Goal: Task Accomplishment & Management: Complete application form

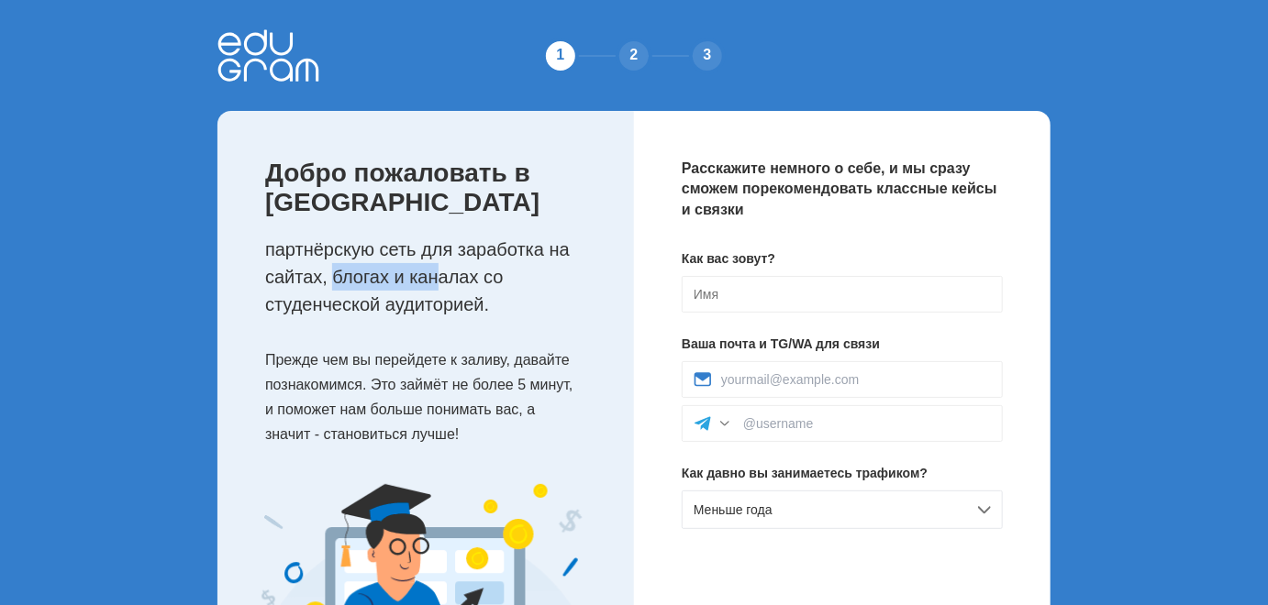
drag, startPoint x: 416, startPoint y: 288, endPoint x: 466, endPoint y: 288, distance: 49.5
click at [460, 288] on p "партнёрскую сеть для заработка на сайтах, блогах и каналах со студенческой ауди…" at bounding box center [431, 277] width 332 height 83
click at [466, 288] on p "партнёрскую сеть для заработка на сайтах, блогах и каналах со студенческой ауди…" at bounding box center [431, 277] width 332 height 83
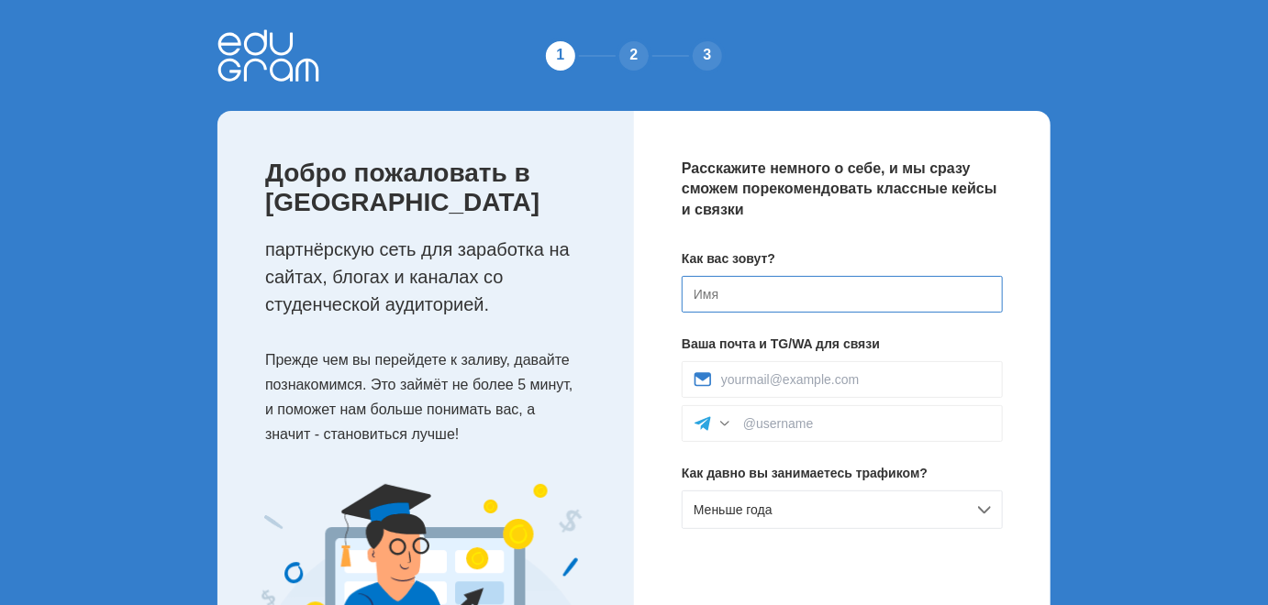
click at [747, 285] on input at bounding box center [842, 294] width 321 height 37
type input "H"
type input "Роман"
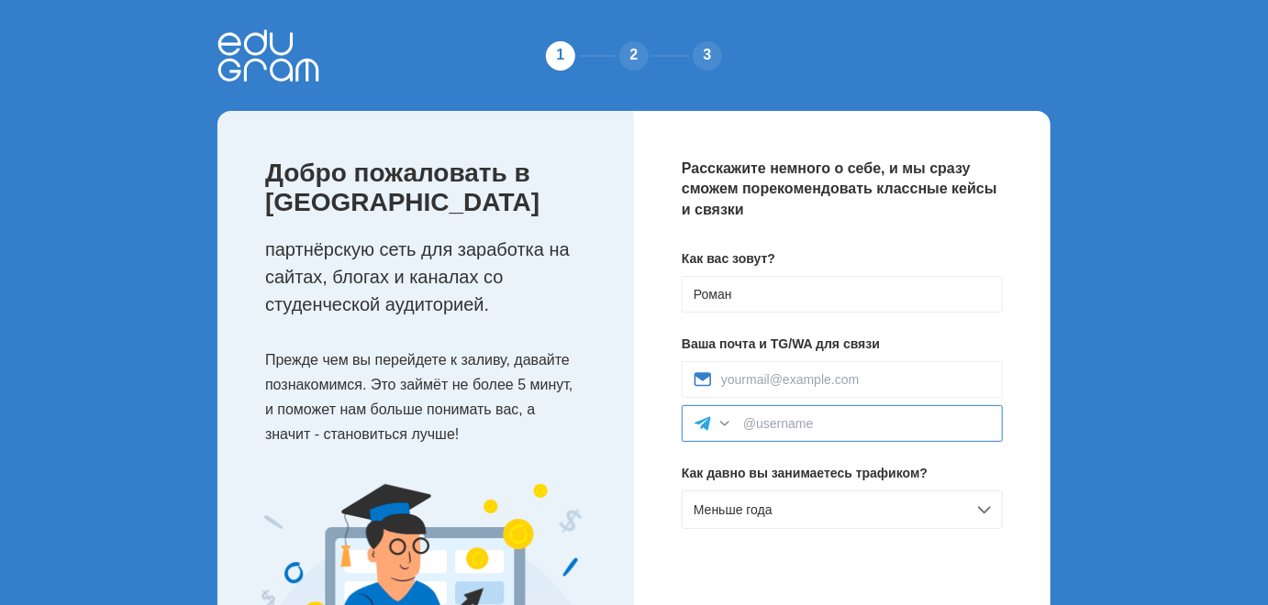
click at [816, 422] on input at bounding box center [867, 423] width 248 height 15
type input """
type input "@postin"
click at [844, 561] on div "Расскажите немного о себе, и мы сразу сможем порекомендовать классные кейсы и с…" at bounding box center [842, 416] width 416 height 611
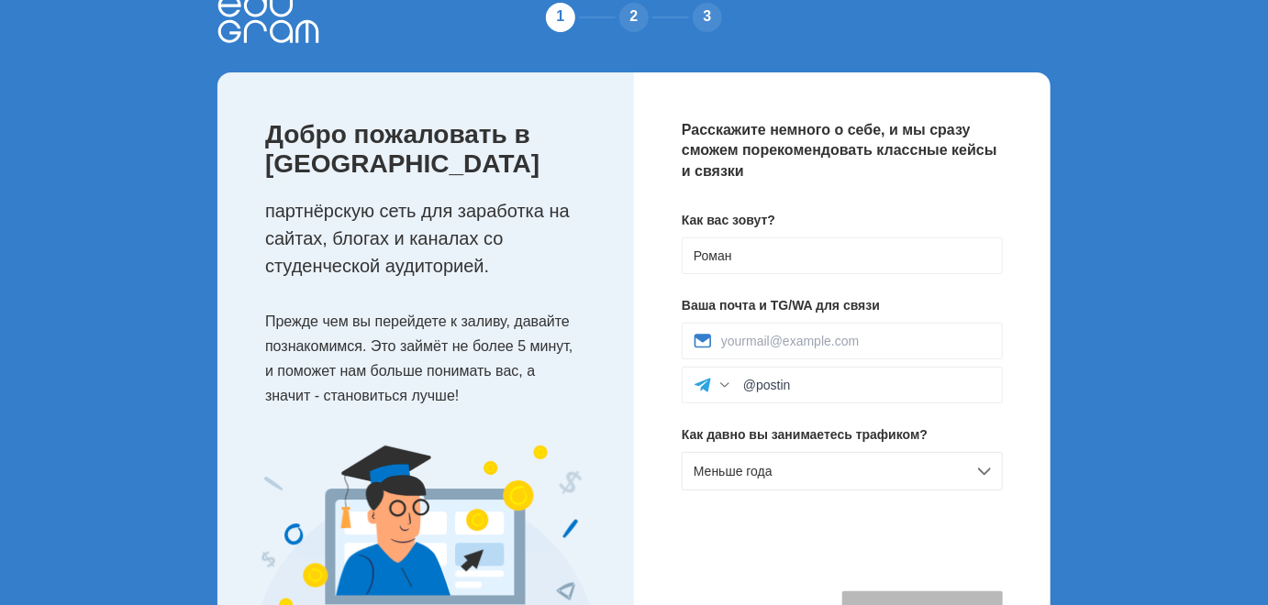
scroll to position [145, 0]
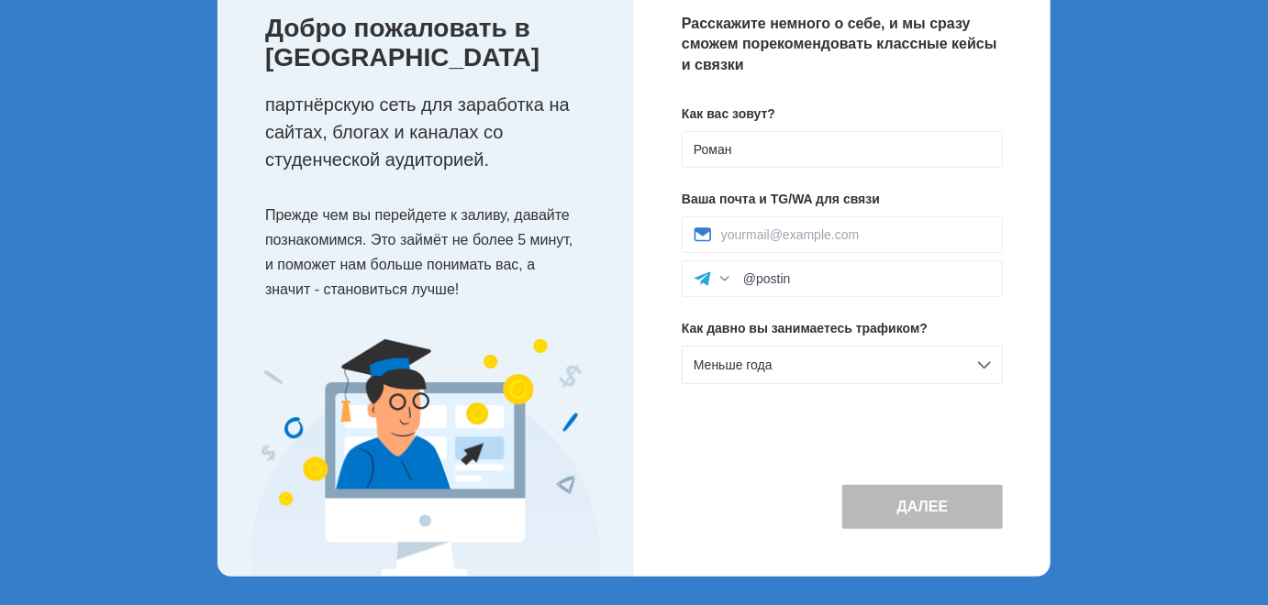
click at [829, 447] on div "Расскажите немного о себе, и мы сразу сможем порекомендовать классные кейсы и с…" at bounding box center [842, 271] width 416 height 611
click at [961, 358] on div "Меньше года" at bounding box center [842, 365] width 321 height 39
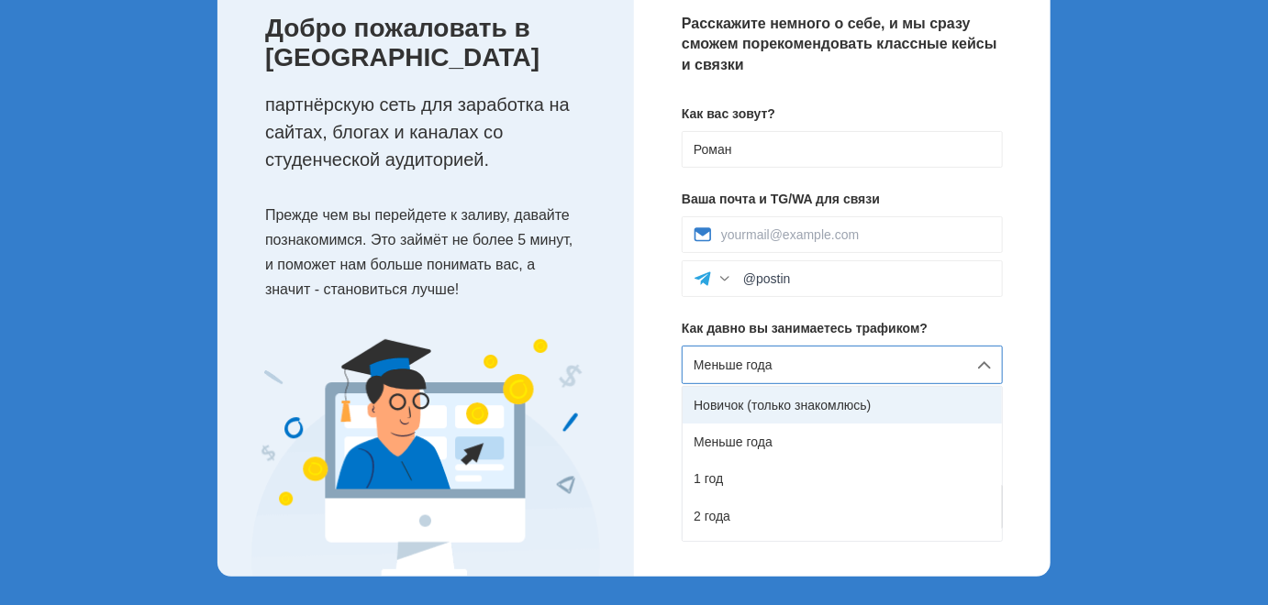
click at [903, 411] on div "Новичок (только знакомлюсь)" at bounding box center [842, 405] width 319 height 37
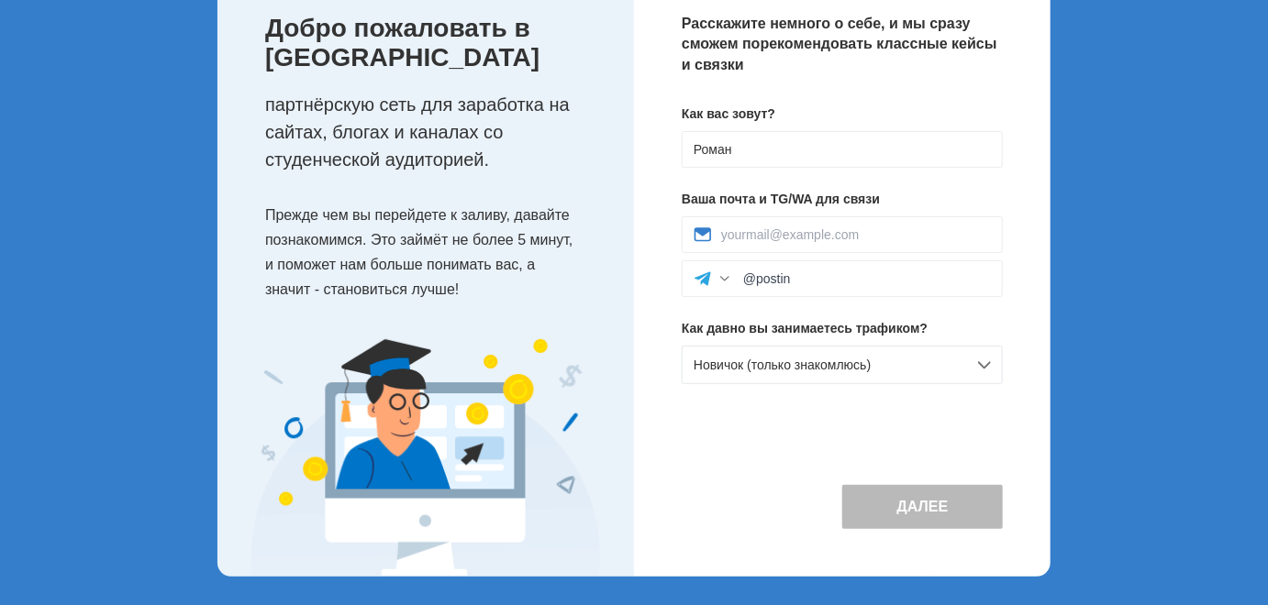
click at [855, 457] on div "Далее" at bounding box center [842, 491] width 321 height 75
click at [779, 221] on div at bounding box center [842, 235] width 321 height 37
click at [780, 235] on input at bounding box center [856, 235] width 270 height 15
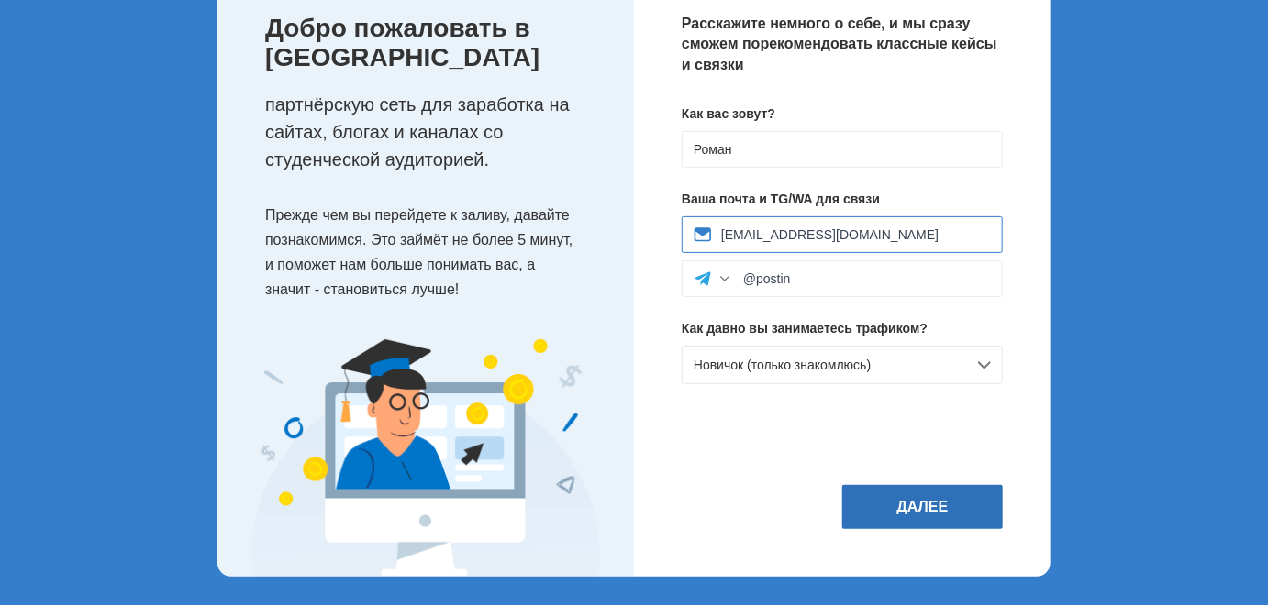
type input "ya-seo-guru@yandex.ru"
click at [934, 503] on button "Далее" at bounding box center [922, 507] width 161 height 44
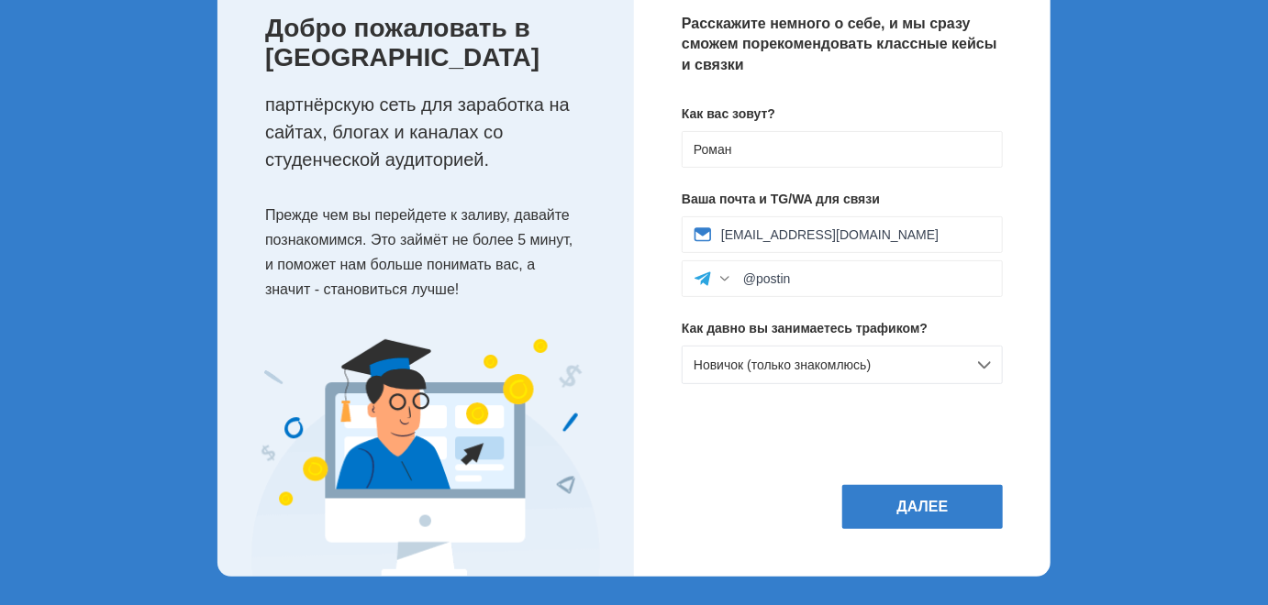
scroll to position [0, 0]
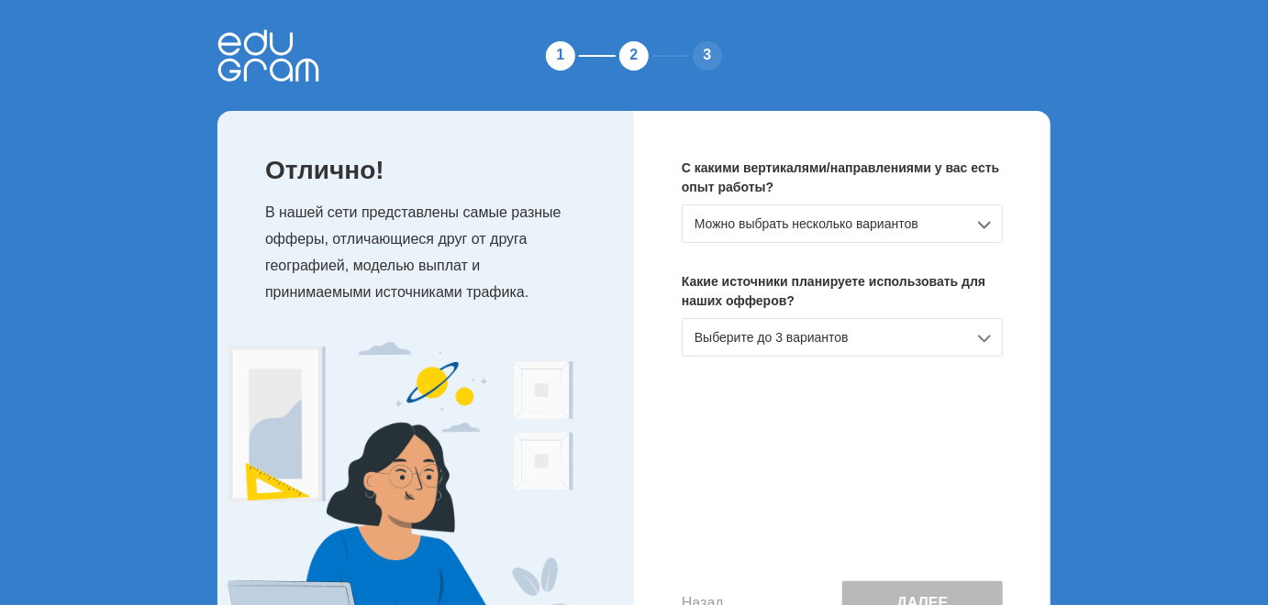
click at [864, 214] on div "Можно выбрать несколько вариантов" at bounding box center [842, 224] width 321 height 39
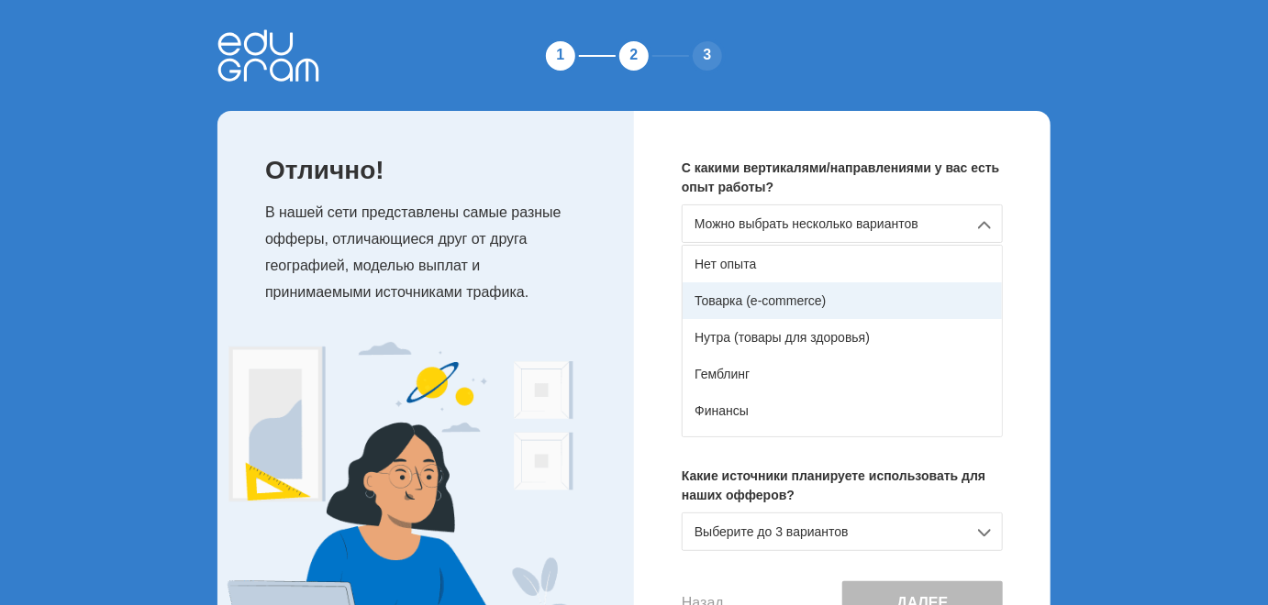
scroll to position [172, 0]
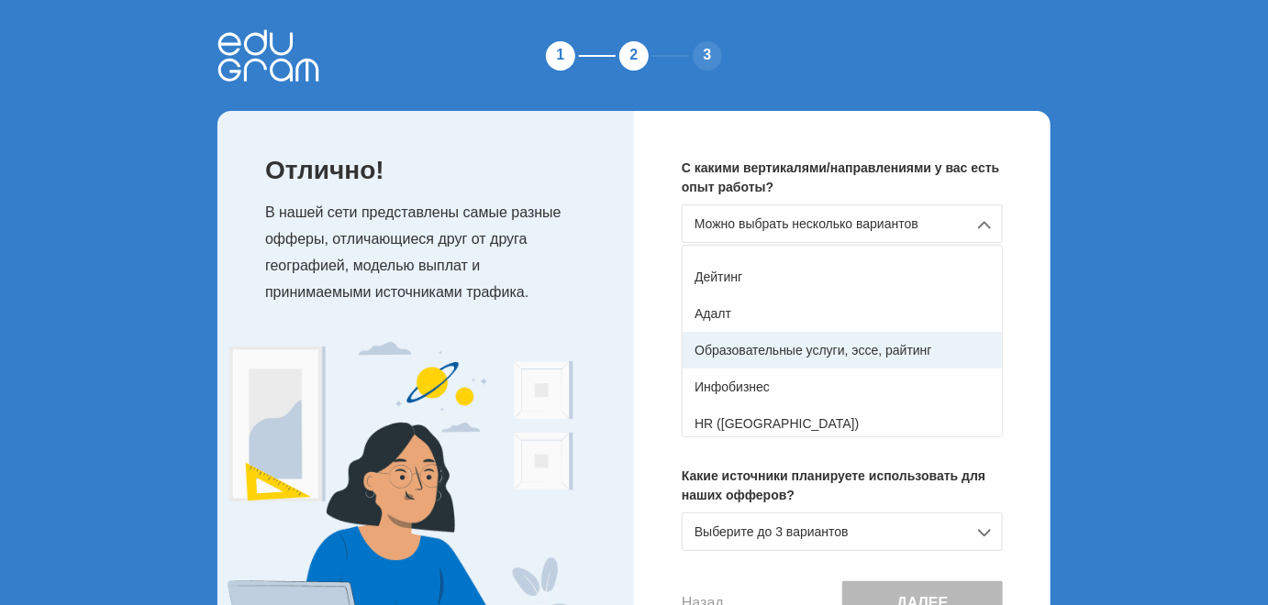
click at [870, 345] on div "Образовательные услуги, эссе, райтинг" at bounding box center [842, 350] width 319 height 37
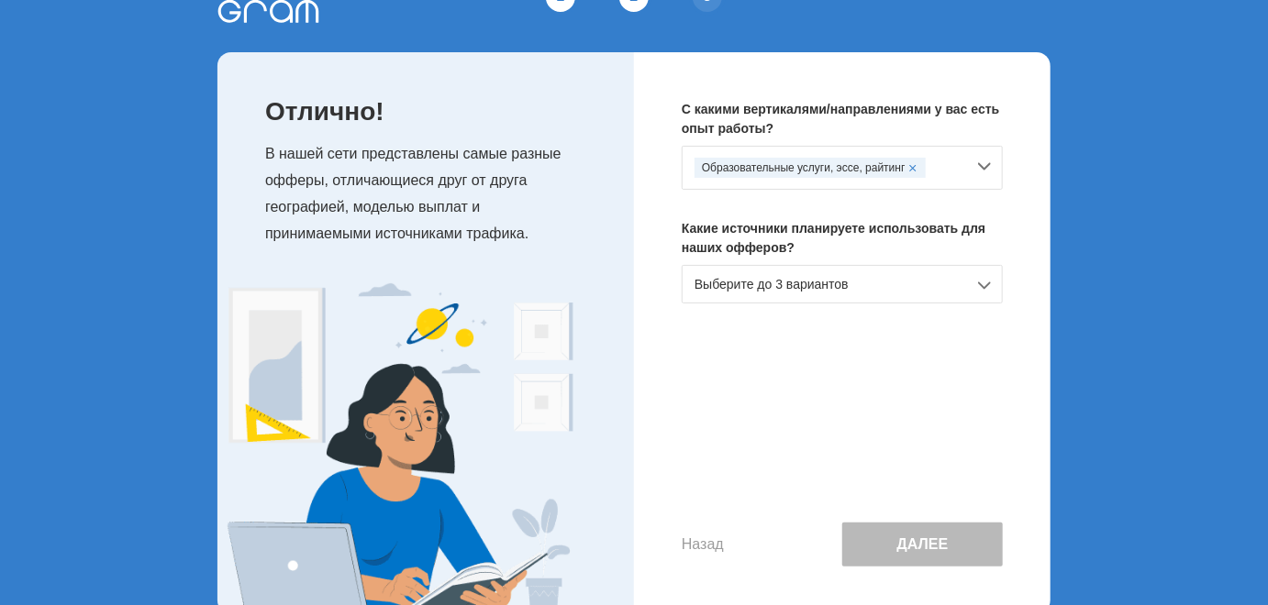
scroll to position [96, 0]
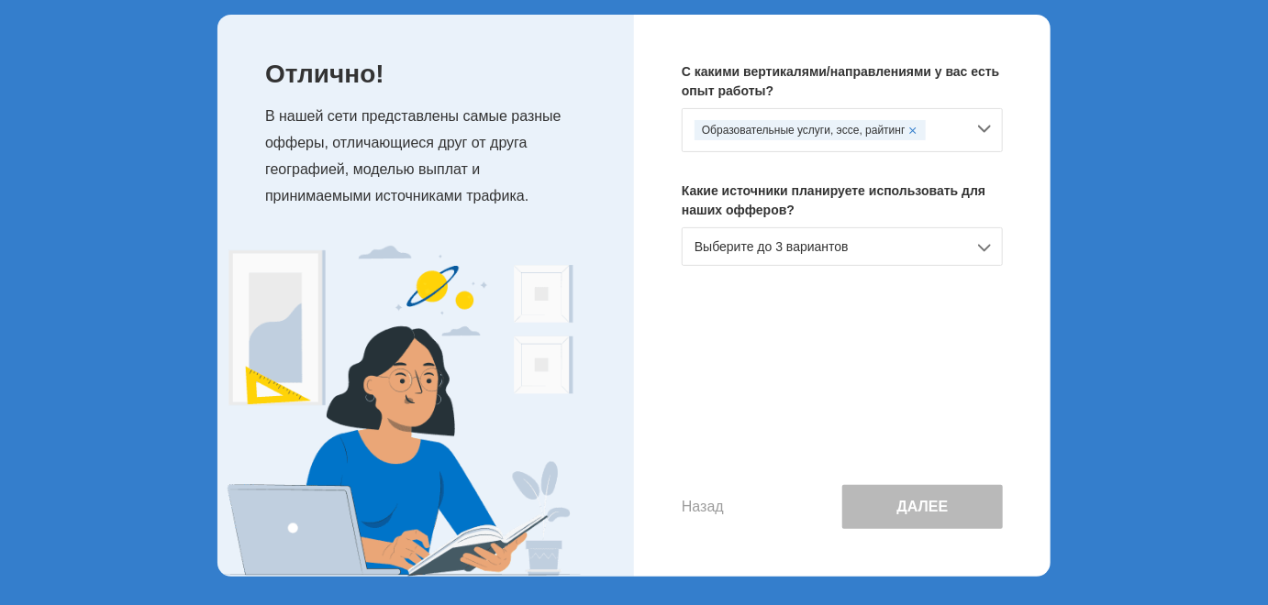
click at [863, 248] on div "Выберите до 3 вариантов" at bounding box center [842, 247] width 321 height 39
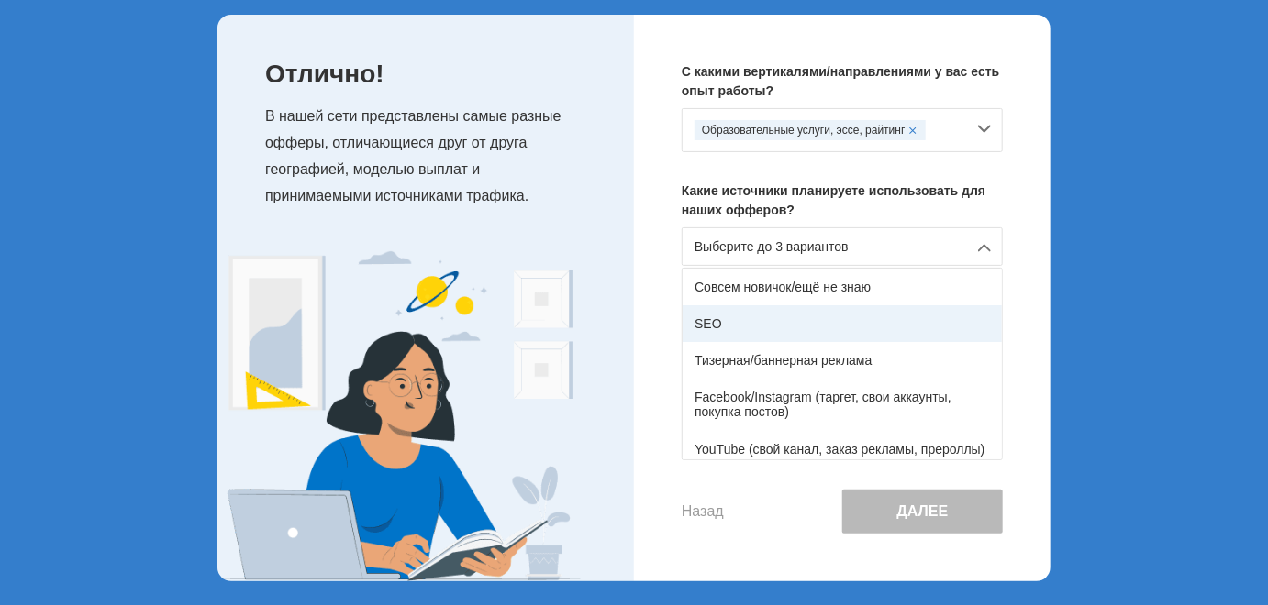
click at [841, 320] on div "SEO" at bounding box center [842, 323] width 319 height 37
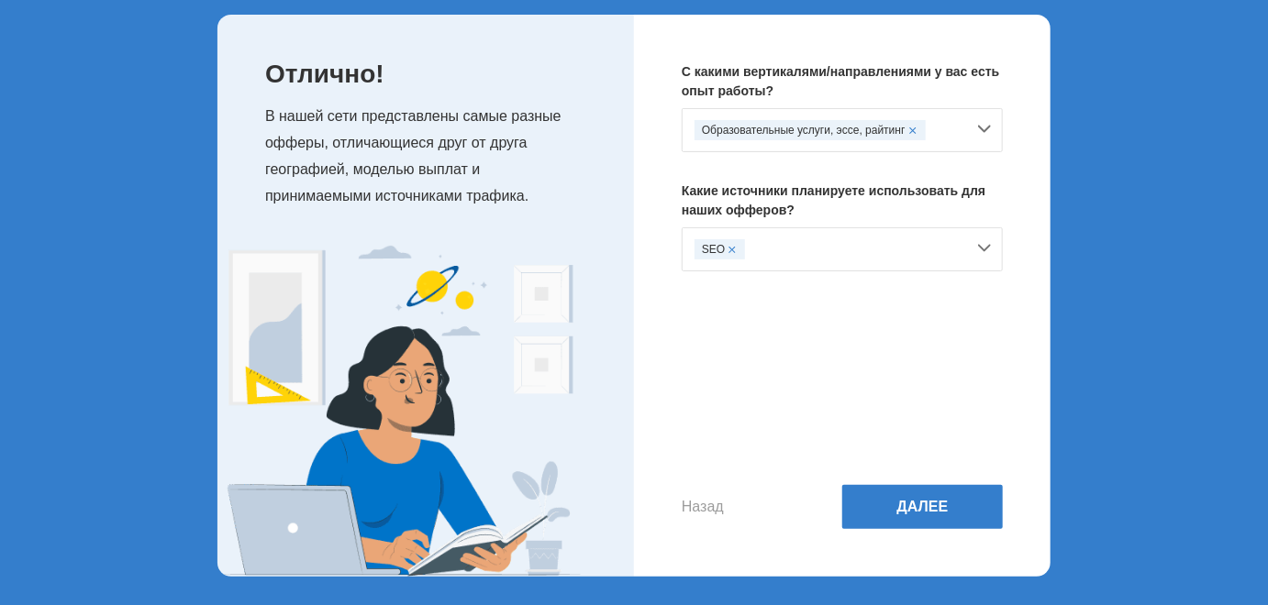
click at [919, 483] on div "Назад Далее" at bounding box center [842, 415] width 321 height 228
click at [923, 498] on button "Далее" at bounding box center [922, 507] width 161 height 44
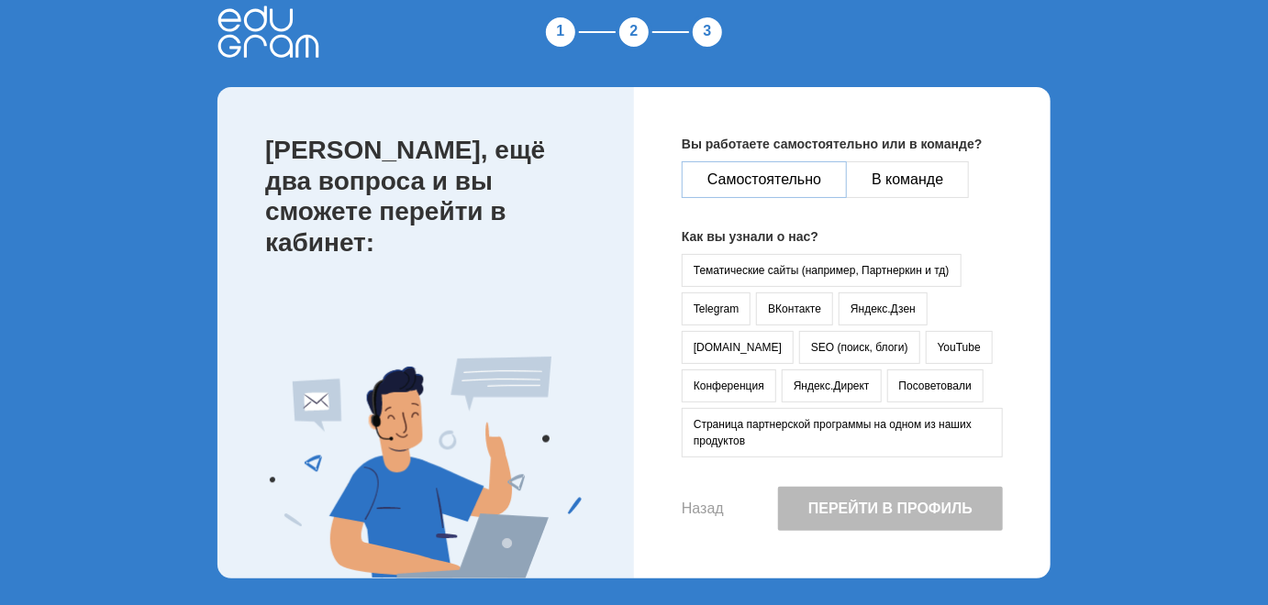
click at [792, 180] on button "Самостоятельно" at bounding box center [764, 179] width 165 height 37
click at [772, 425] on button "Страница партнерской программы на одном из наших продуктов" at bounding box center [842, 433] width 321 height 50
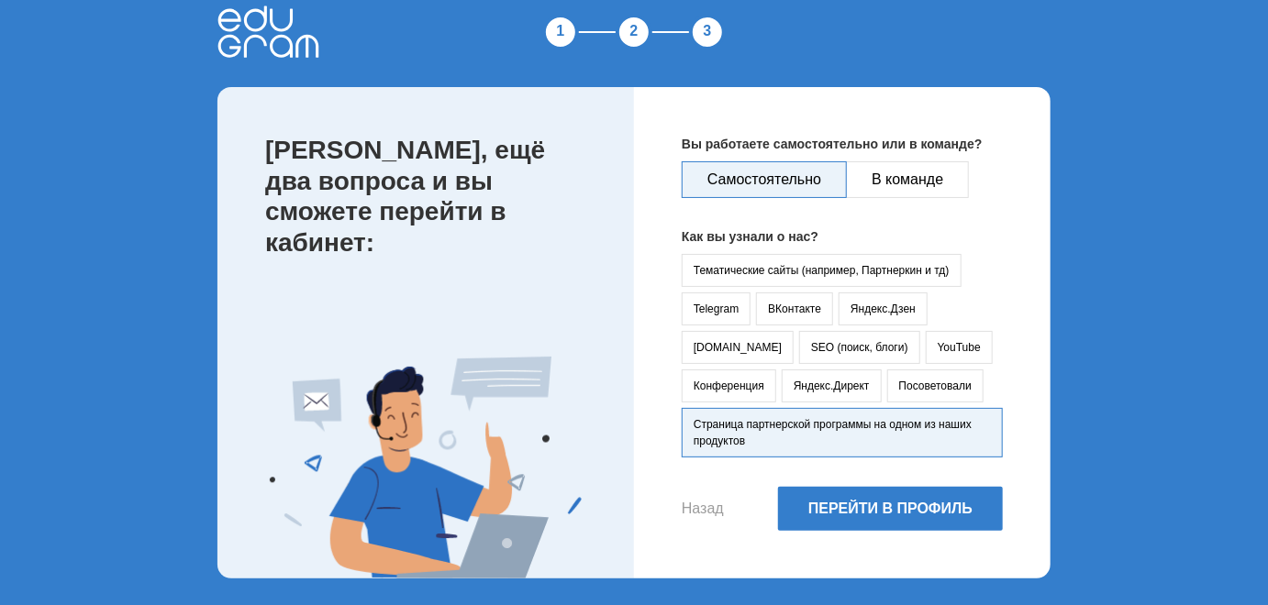
click at [804, 431] on button "Страница партнерской программы на одном из наших продуктов" at bounding box center [842, 433] width 321 height 50
drag, startPoint x: 760, startPoint y: 444, endPoint x: 680, endPoint y: 420, distance: 83.3
click at [680, 420] on div "Вы работаете самостоятельно или в команде? Самостоятельно В команде Как вы узна…" at bounding box center [842, 333] width 416 height 492
click at [821, 506] on button "Перейти в профиль" at bounding box center [890, 509] width 225 height 44
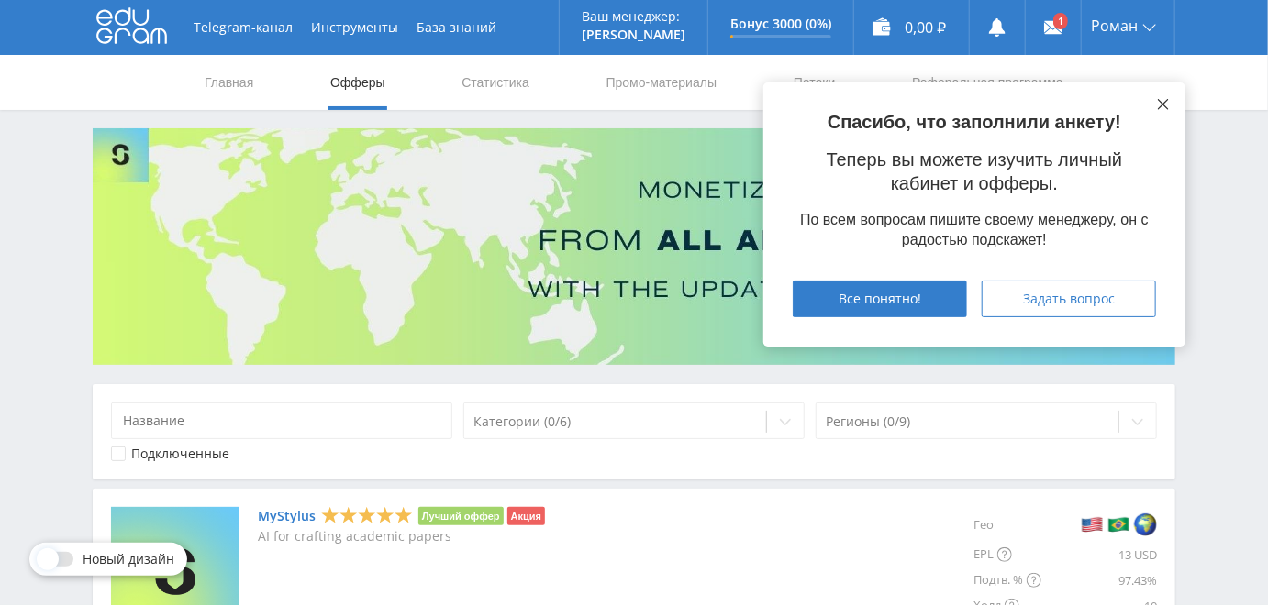
click at [1167, 110] on button at bounding box center [1163, 104] width 15 height 15
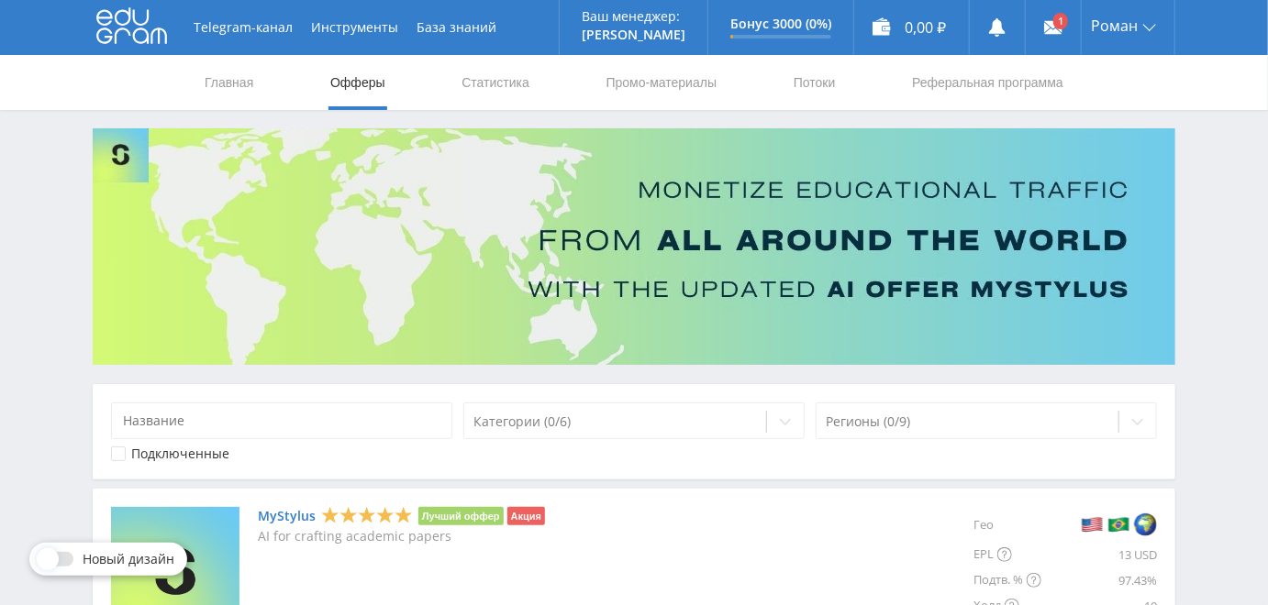
click at [1169, 105] on div "Главная Офферы Статистика Промо-материалы Потоки Реферальная программа" at bounding box center [634, 82] width 1268 height 55
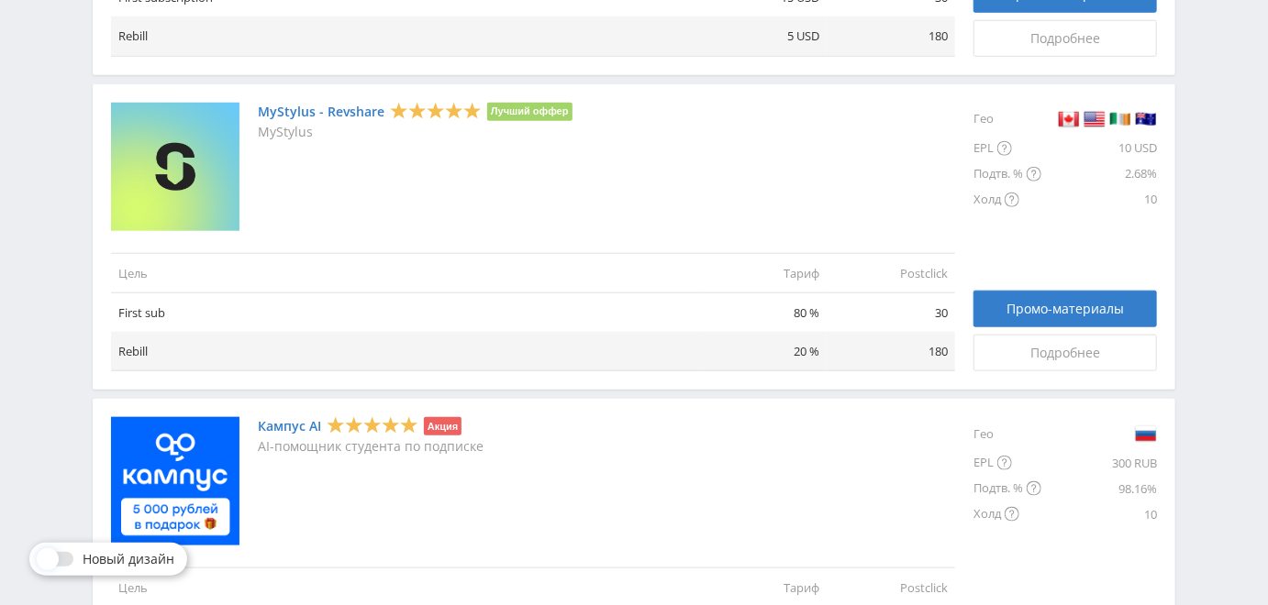
scroll to position [793, 0]
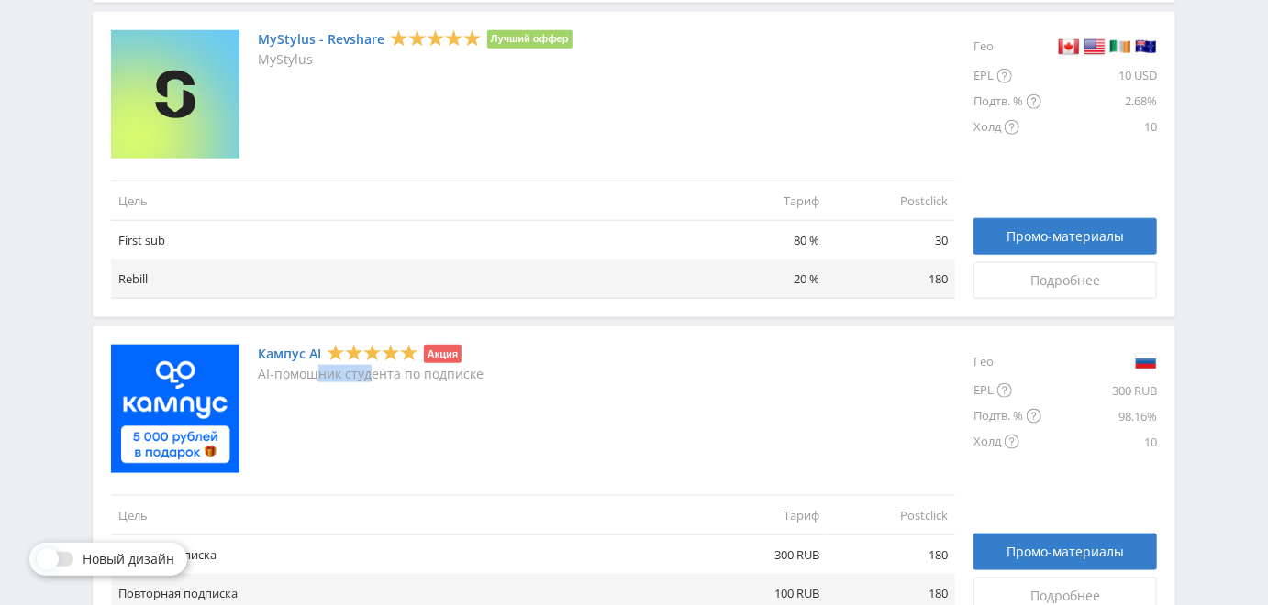
drag, startPoint x: 325, startPoint y: 381, endPoint x: 432, endPoint y: 383, distance: 107.4
click at [404, 382] on div "Кампус AI Акция AI-помощник студента по подписке" at bounding box center [371, 409] width 226 height 128
click at [433, 383] on div "Кампус AI Акция AI-помощник студента по подписке" at bounding box center [371, 409] width 226 height 128
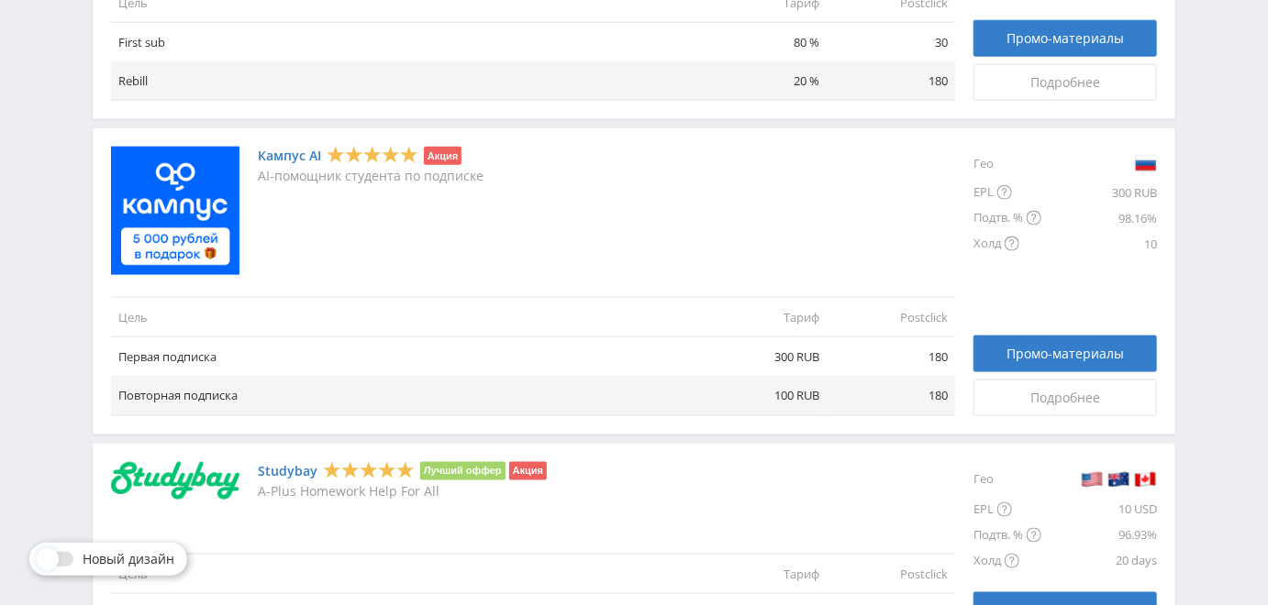
click at [281, 155] on link "Кампус AI" at bounding box center [289, 156] width 63 height 15
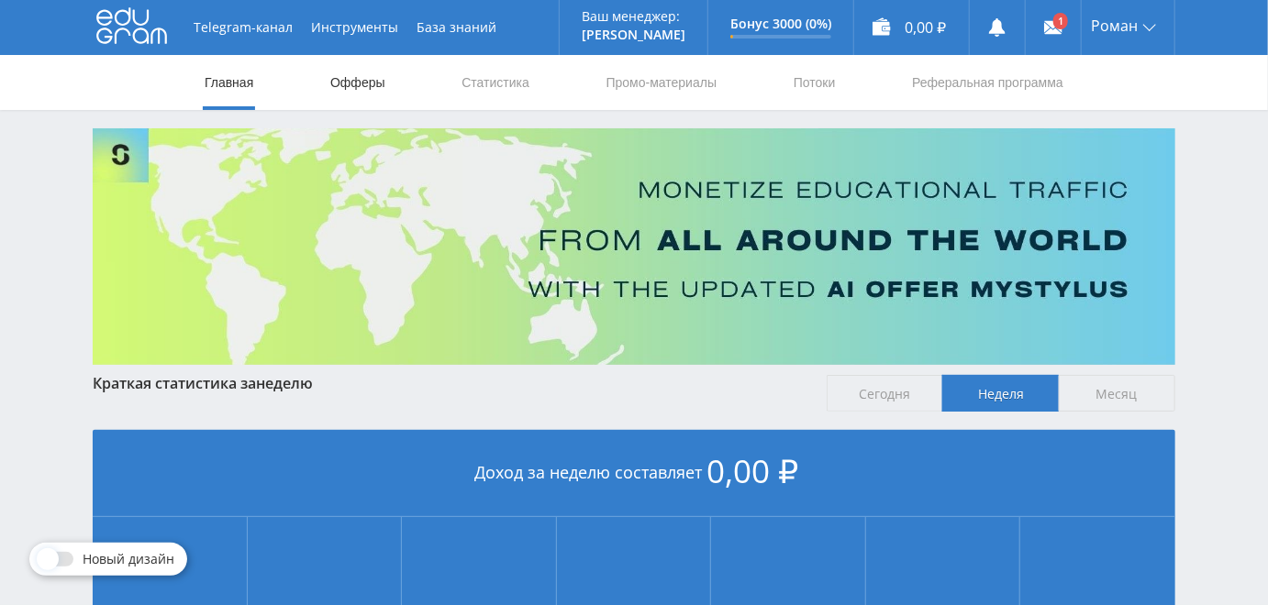
click at [350, 94] on link "Офферы" at bounding box center [357, 82] width 59 height 55
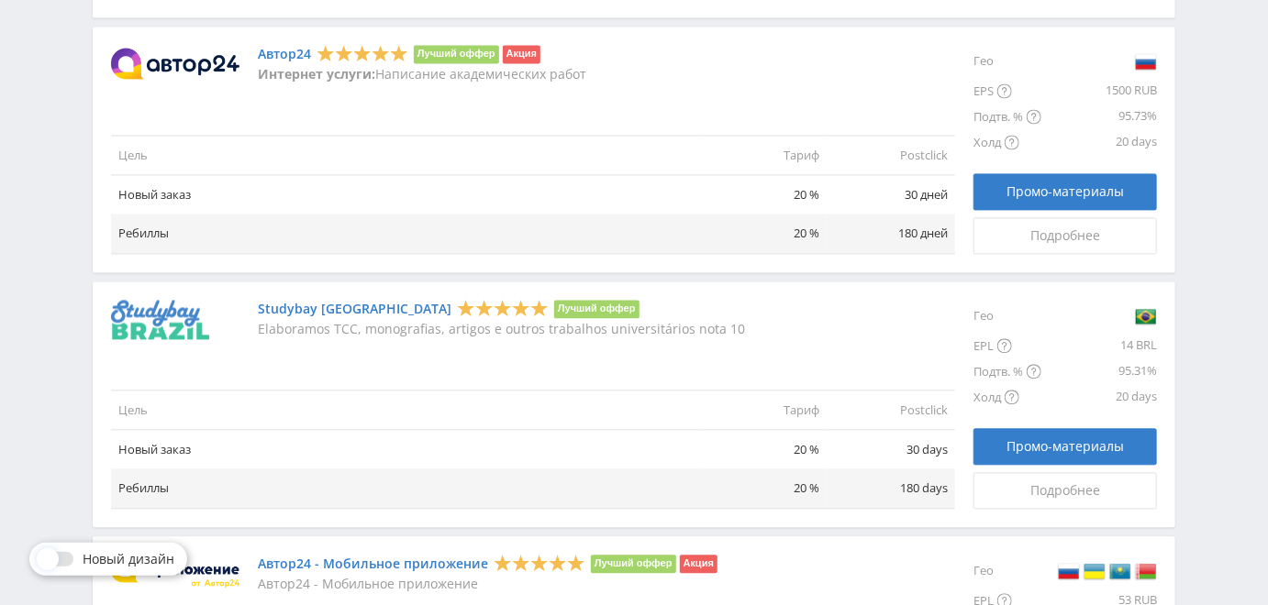
scroll to position [1585, 0]
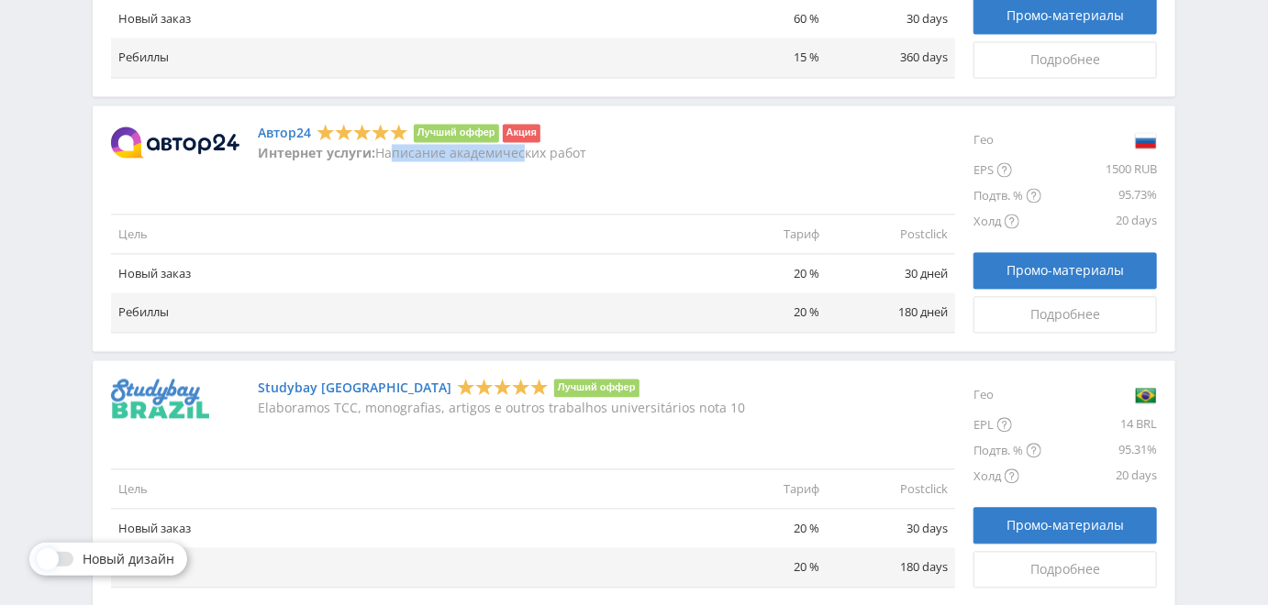
drag, startPoint x: 424, startPoint y: 150, endPoint x: 525, endPoint y: 157, distance: 101.1
click at [524, 157] on p "Интернет услуги: Написание академических работ" at bounding box center [422, 154] width 328 height 15
click at [525, 157] on p "Интернет услуги: Написание академических работ" at bounding box center [422, 154] width 328 height 15
click at [838, 270] on td "30 дней" at bounding box center [891, 274] width 128 height 39
drag, startPoint x: 838, startPoint y: 270, endPoint x: 769, endPoint y: 267, distance: 68.9
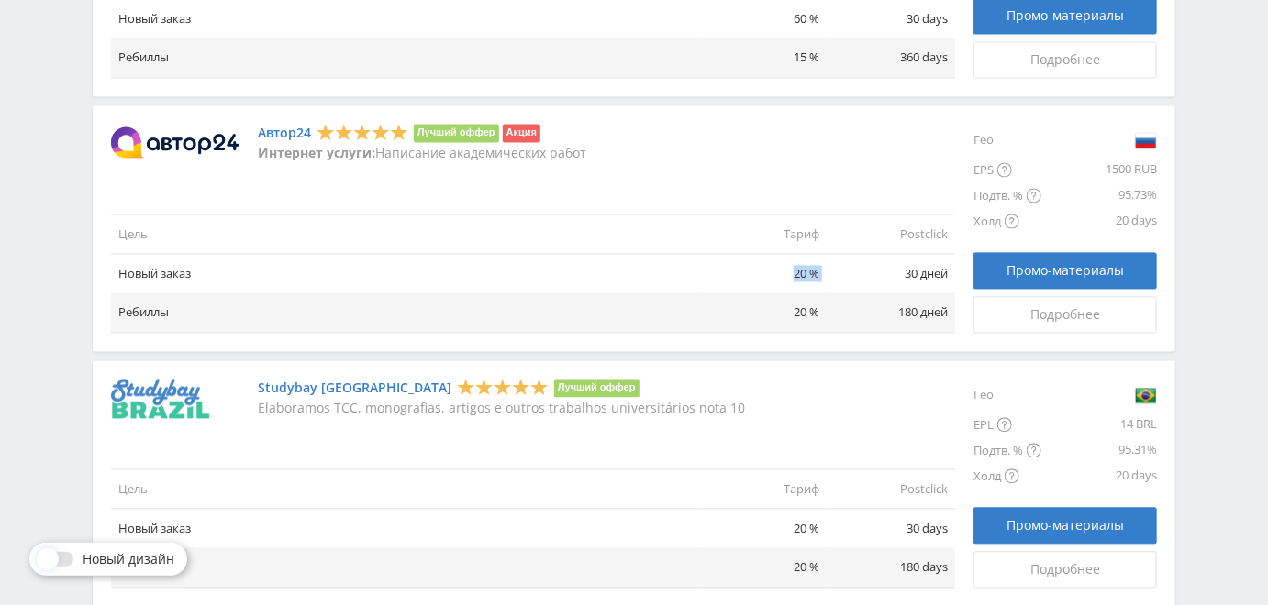
click at [769, 267] on tr "Новый заказ 20 % 30 дней" at bounding box center [533, 274] width 844 height 39
click at [769, 267] on td "20 %" at bounding box center [762, 274] width 128 height 39
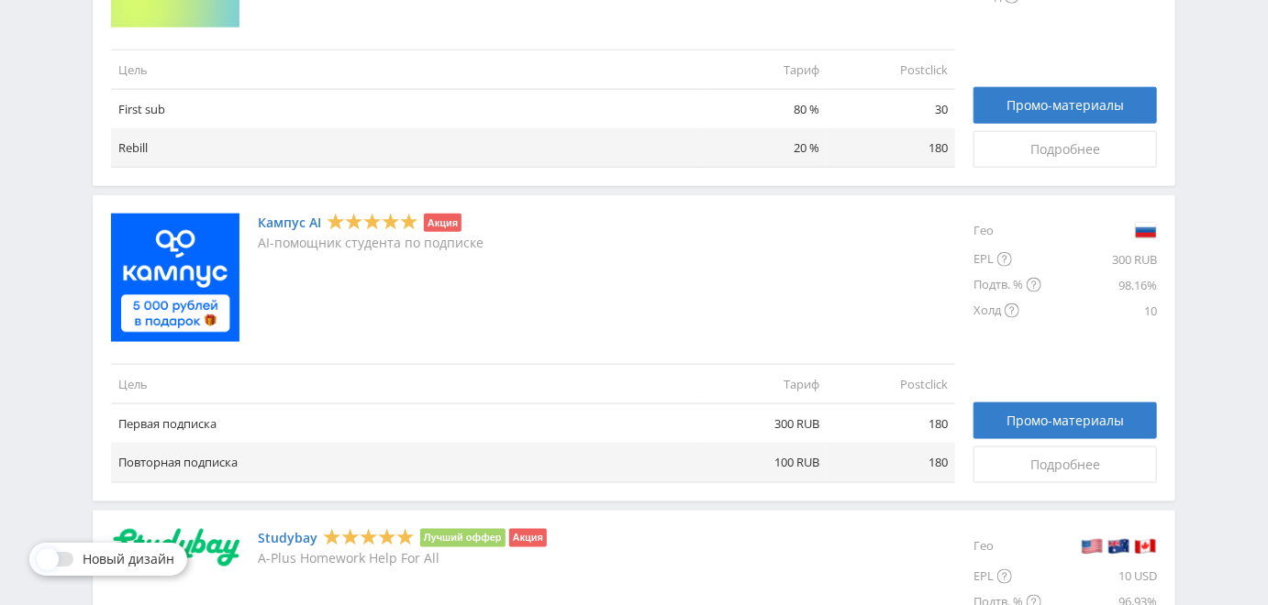
scroll to position [991, 0]
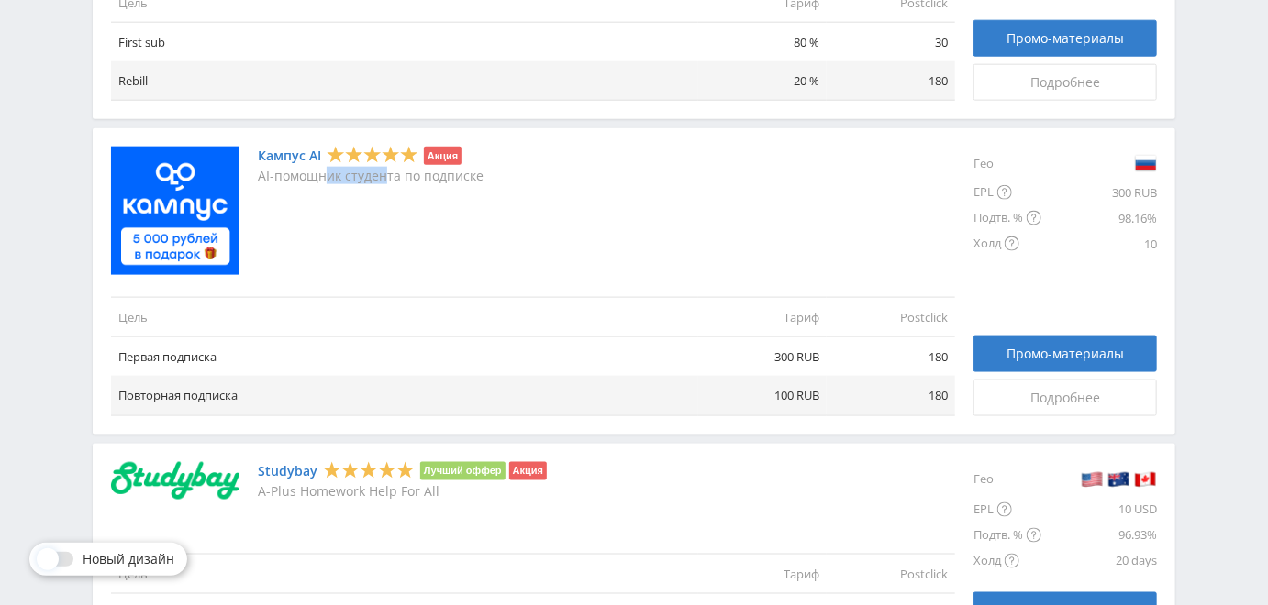
drag, startPoint x: 323, startPoint y: 178, endPoint x: 428, endPoint y: 188, distance: 105.1
click at [424, 188] on div "Кампус AI Акция AI-помощник студента по подписке" at bounding box center [371, 211] width 226 height 128
click at [441, 187] on div "Кампус AI Акция AI-помощник студента по подписке" at bounding box center [371, 211] width 226 height 128
click at [459, 238] on div "Кампус AI Акция AI-помощник студента по подписке" at bounding box center [371, 211] width 226 height 128
drag, startPoint x: 820, startPoint y: 356, endPoint x: 851, endPoint y: 358, distance: 31.2
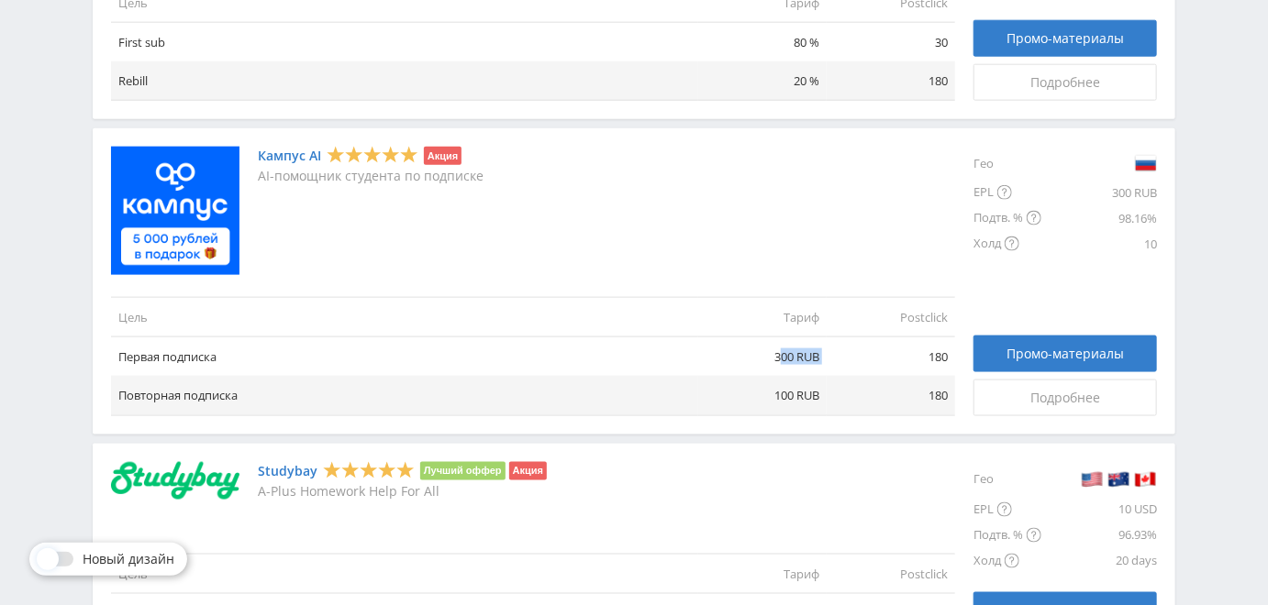
click at [851, 358] on tr "Первая подписка 300 RUB 180" at bounding box center [533, 357] width 844 height 39
click at [851, 358] on td "180" at bounding box center [891, 357] width 128 height 39
click at [1075, 355] on span "Промо-материалы" at bounding box center [1064, 354] width 117 height 15
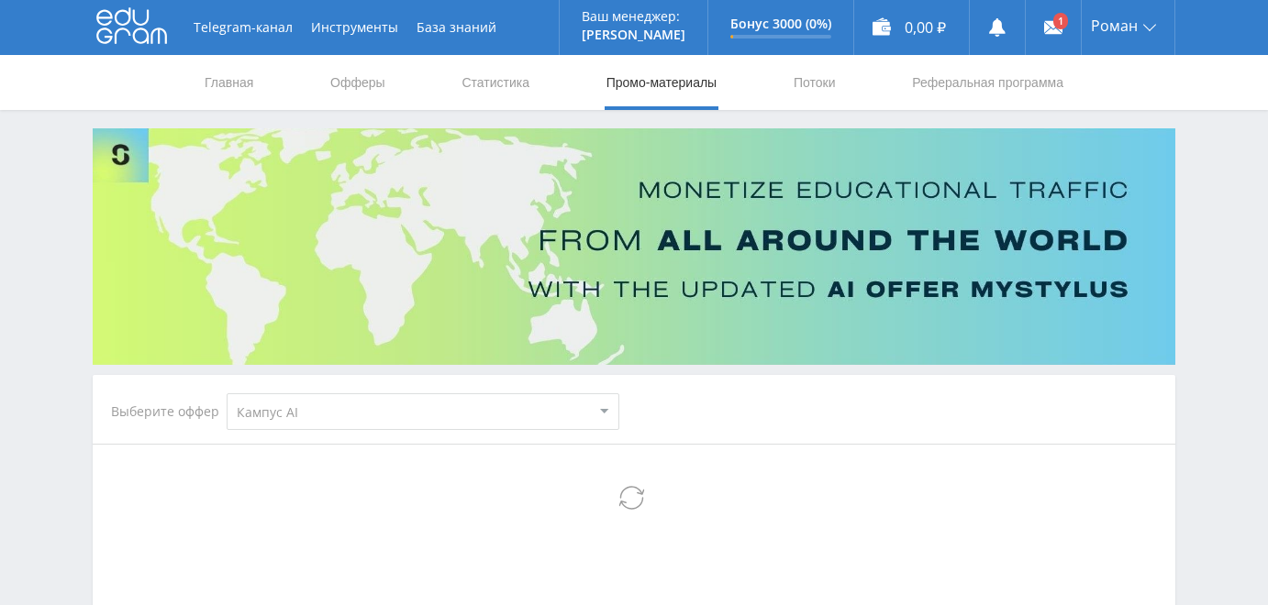
select select "340"
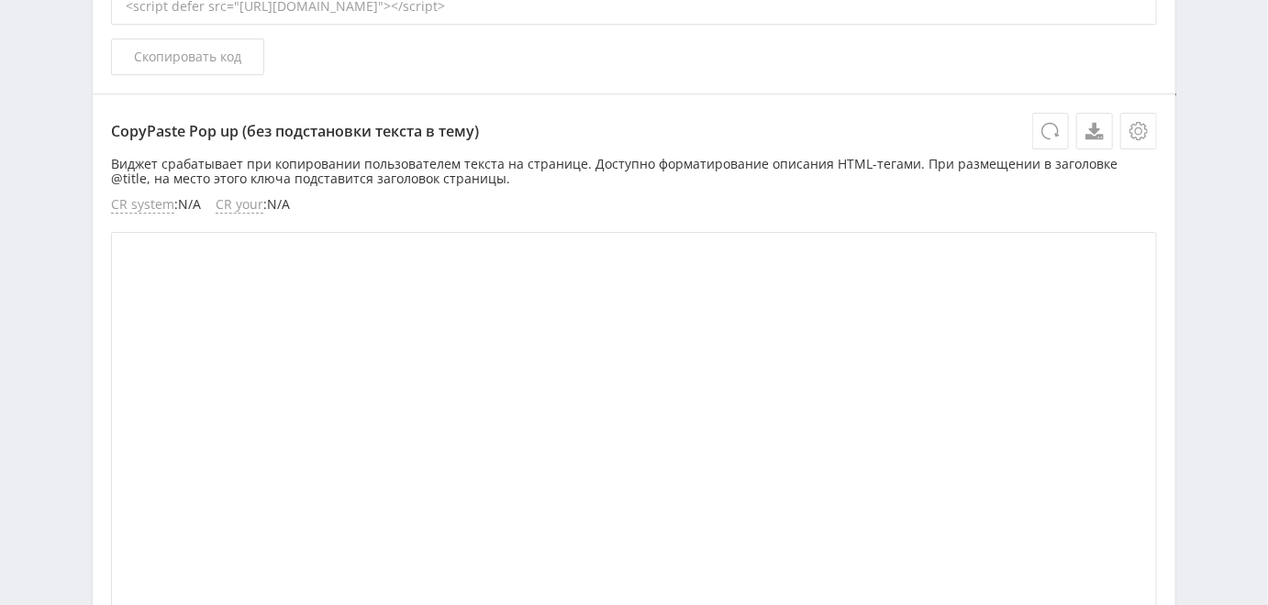
scroll to position [2774, 0]
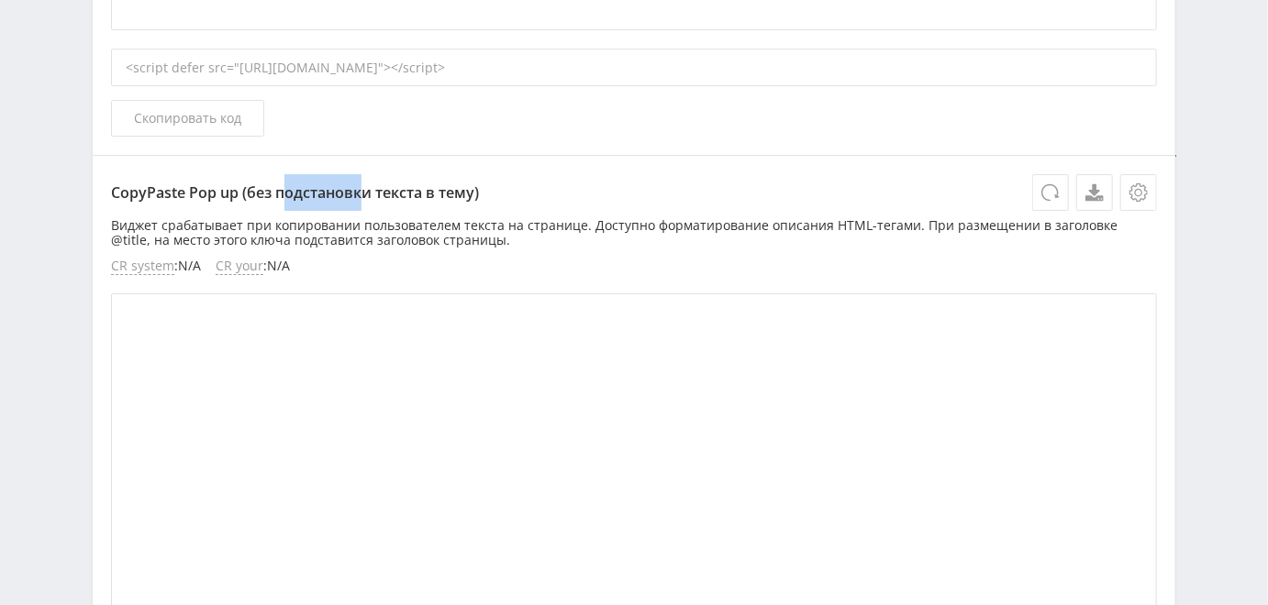
drag, startPoint x: 344, startPoint y: 194, endPoint x: 387, endPoint y: 194, distance: 43.1
click at [367, 194] on p "CopyPaste Pop up (без подстановки текста в тему)" at bounding box center [634, 192] width 1046 height 37
click at [399, 196] on p "CopyPaste Pop up (без подстановки текста в тему)" at bounding box center [634, 192] width 1046 height 37
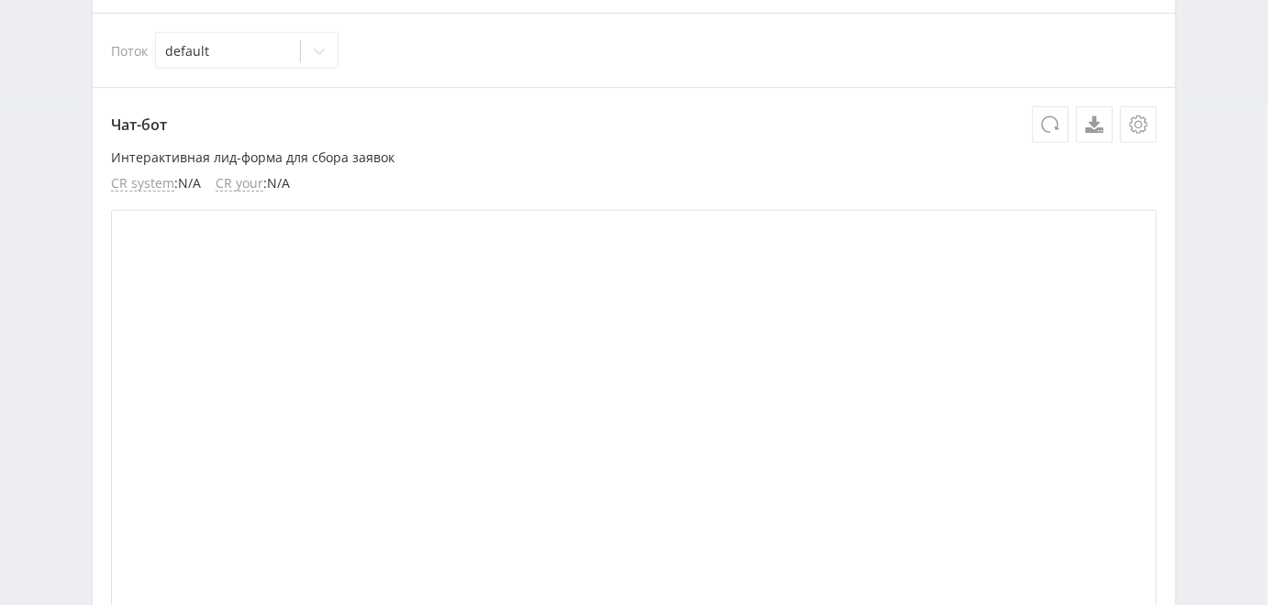
scroll to position [0, 0]
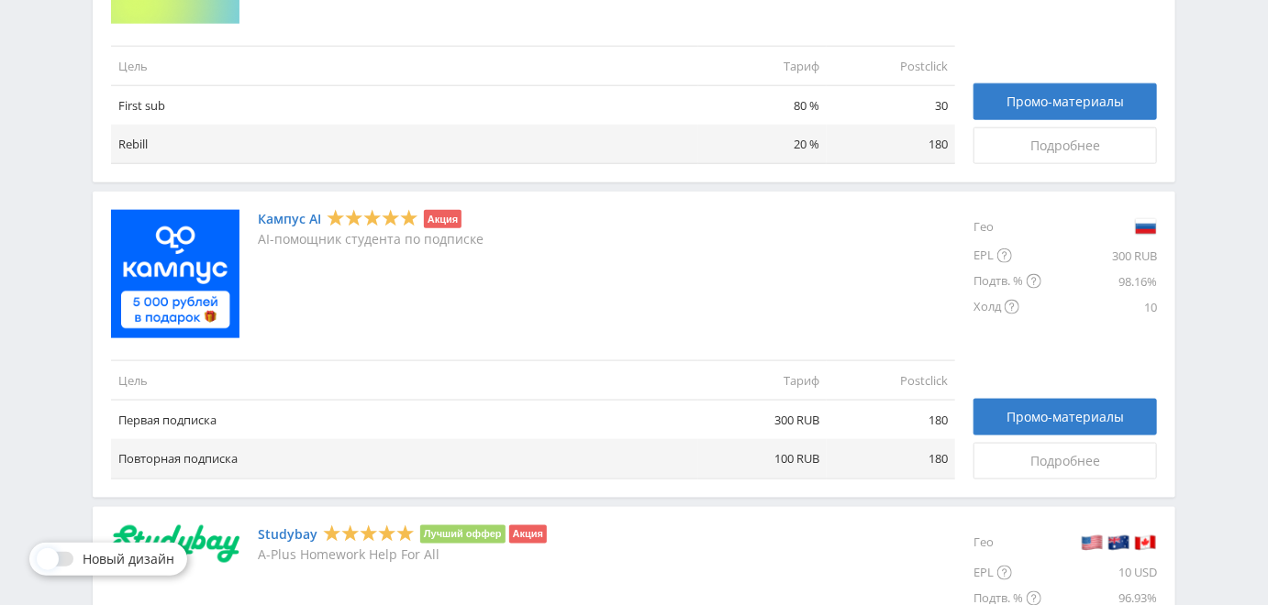
scroll to position [991, 0]
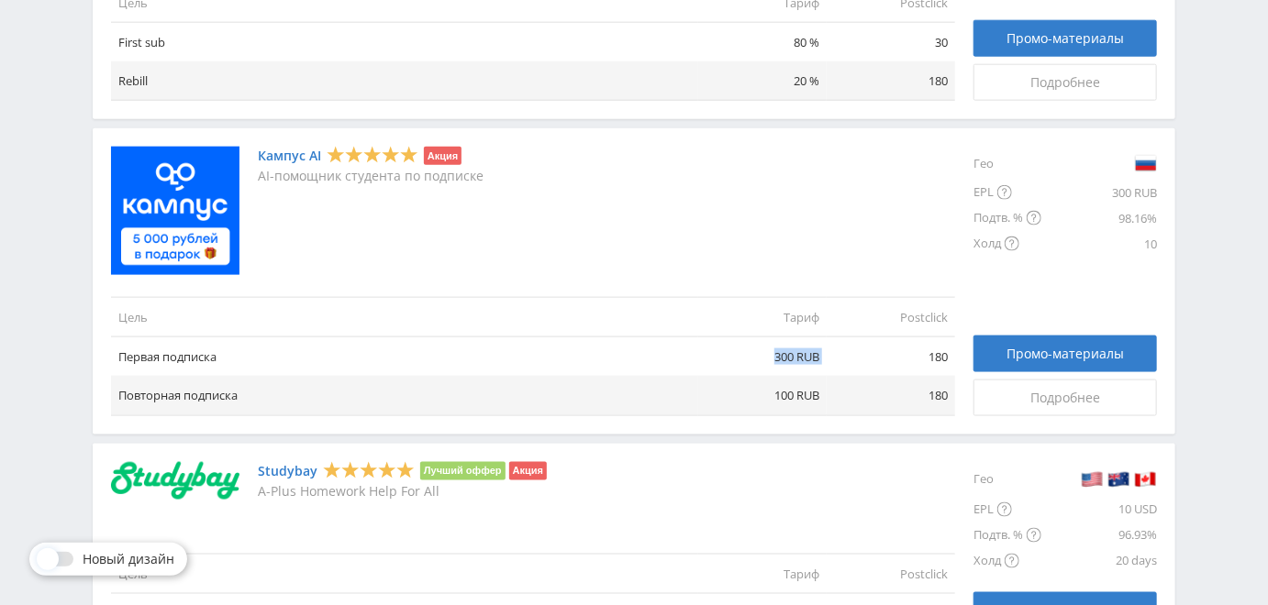
drag, startPoint x: 816, startPoint y: 370, endPoint x: 835, endPoint y: 368, distance: 18.4
click at [835, 368] on tr "Первая подписка 300 RUB 180" at bounding box center [533, 357] width 844 height 39
click at [843, 364] on td "180" at bounding box center [891, 357] width 128 height 39
drag, startPoint x: 899, startPoint y: 356, endPoint x: 947, endPoint y: 358, distance: 47.7
click at [947, 358] on td "180" at bounding box center [891, 357] width 128 height 39
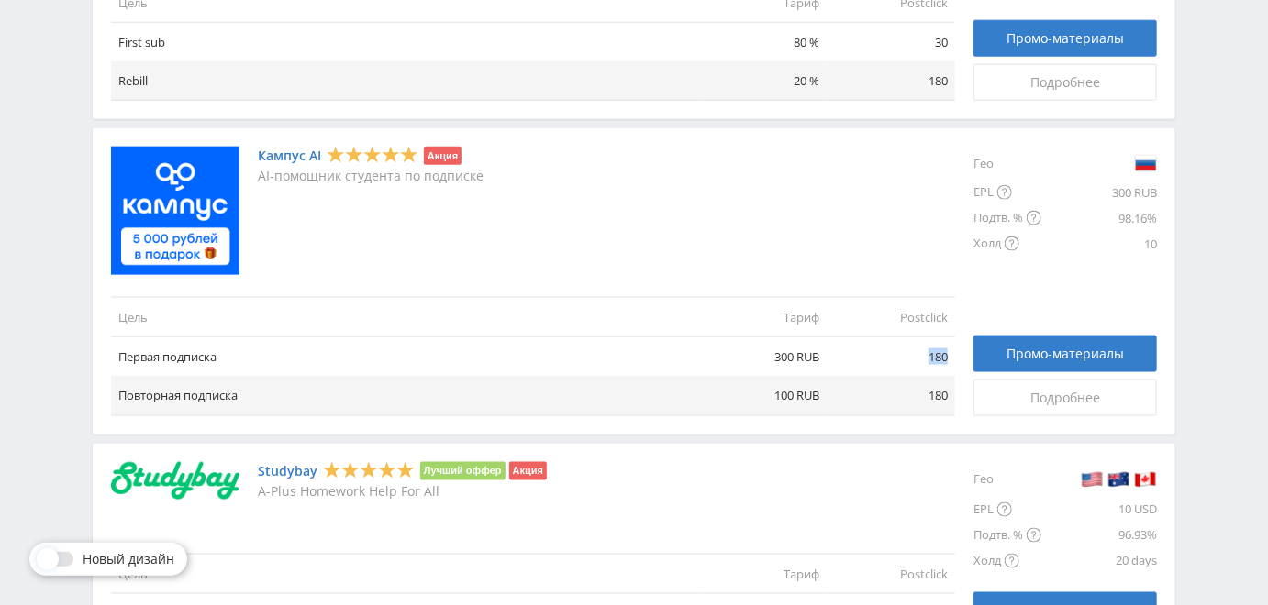
click at [947, 358] on td "180" at bounding box center [891, 357] width 128 height 39
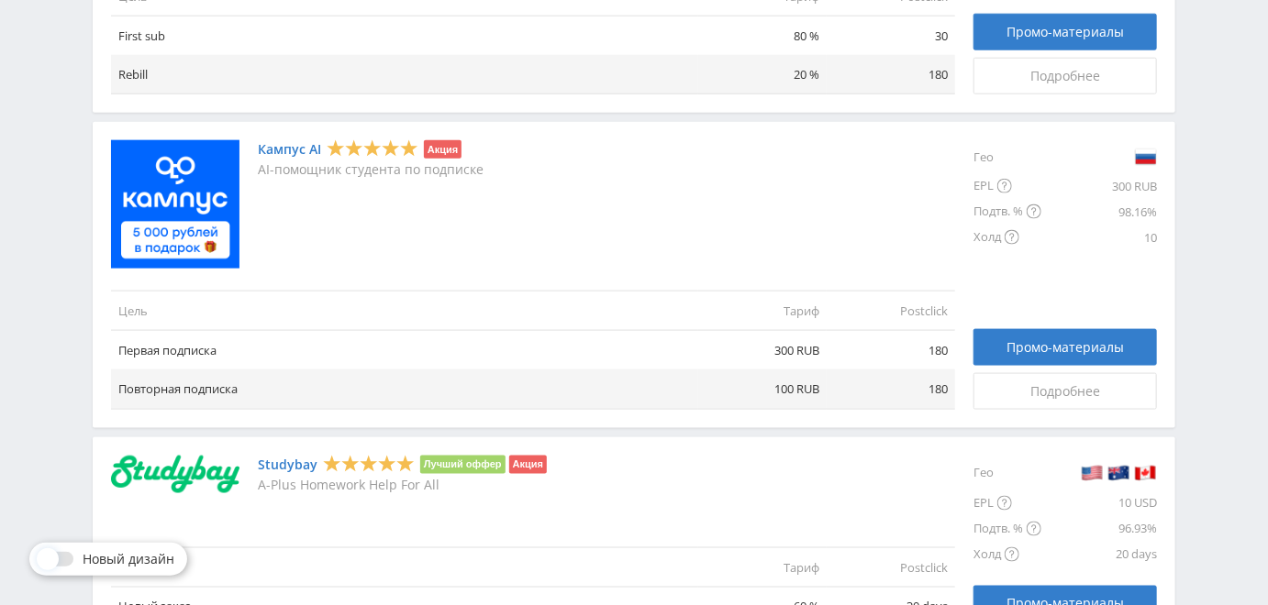
scroll to position [1189, 0]
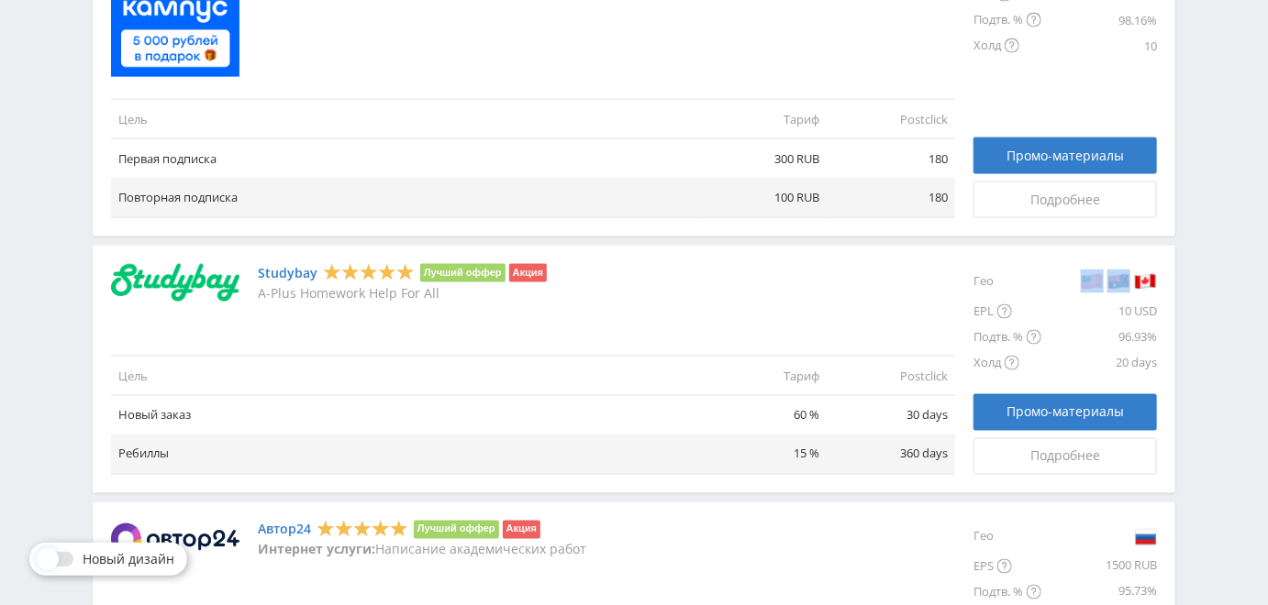
drag, startPoint x: 1088, startPoint y: 275, endPoint x: 1131, endPoint y: 272, distance: 43.3
click at [1126, 272] on ul at bounding box center [1099, 282] width 116 height 24
click at [1132, 272] on li at bounding box center [1118, 282] width 27 height 28
click at [1068, 271] on ul at bounding box center [1099, 282] width 116 height 24
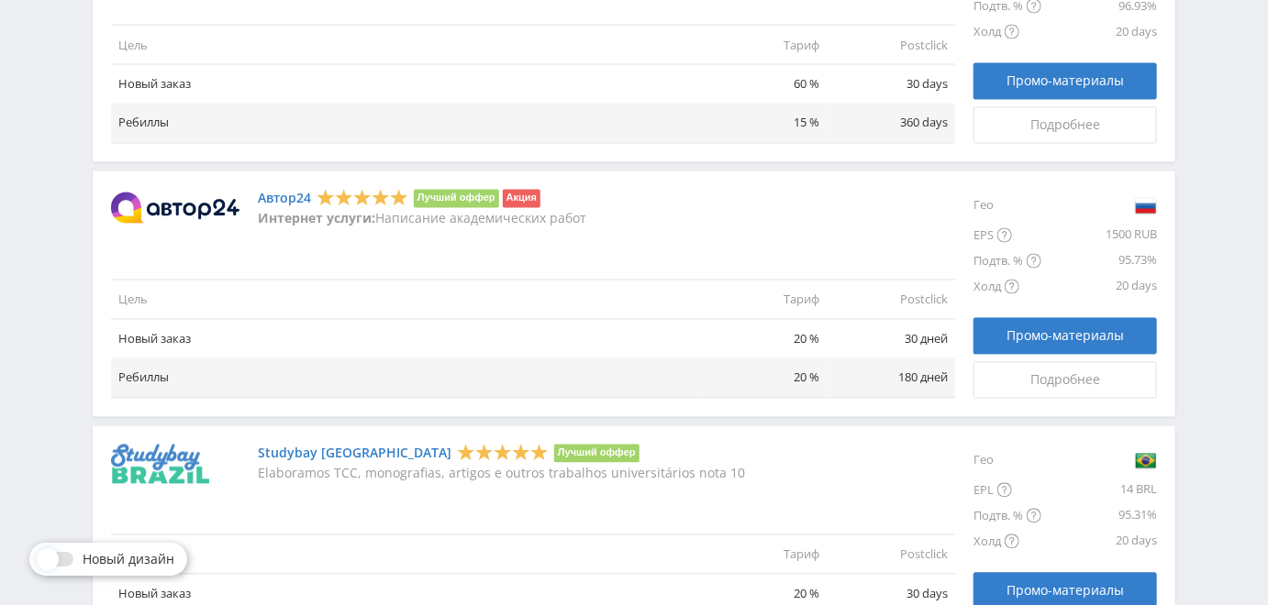
scroll to position [1585, 0]
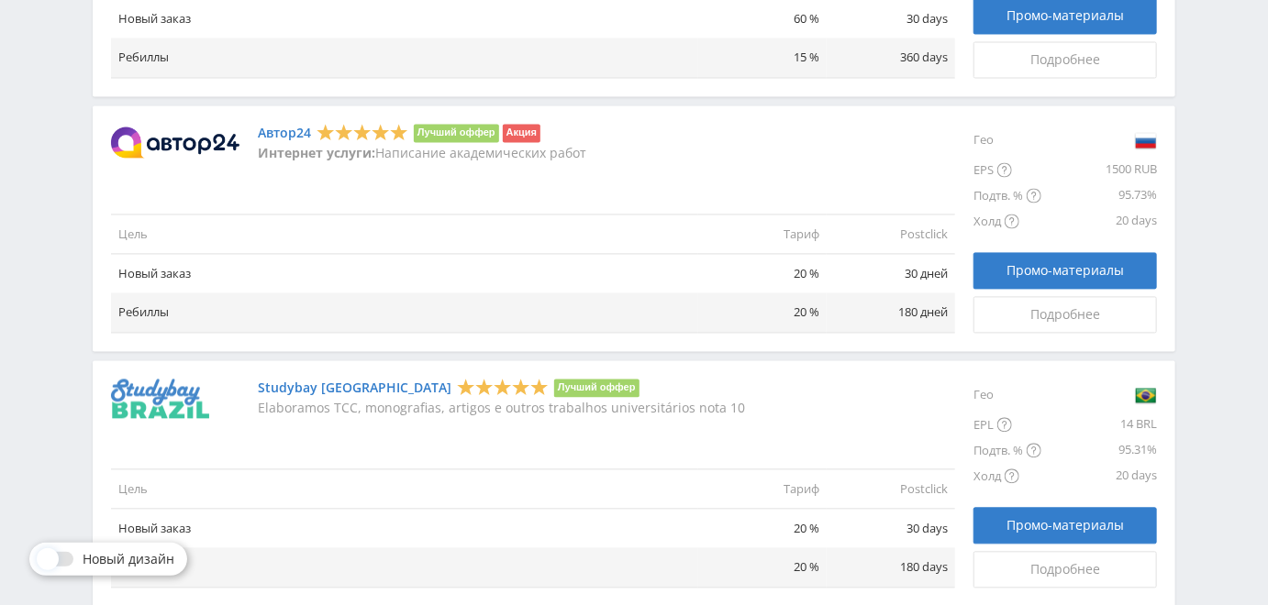
drag, startPoint x: 786, startPoint y: 285, endPoint x: 813, endPoint y: 283, distance: 26.7
click at [796, 283] on td "20 %" at bounding box center [762, 274] width 128 height 39
click at [813, 283] on td "20 %" at bounding box center [762, 274] width 128 height 39
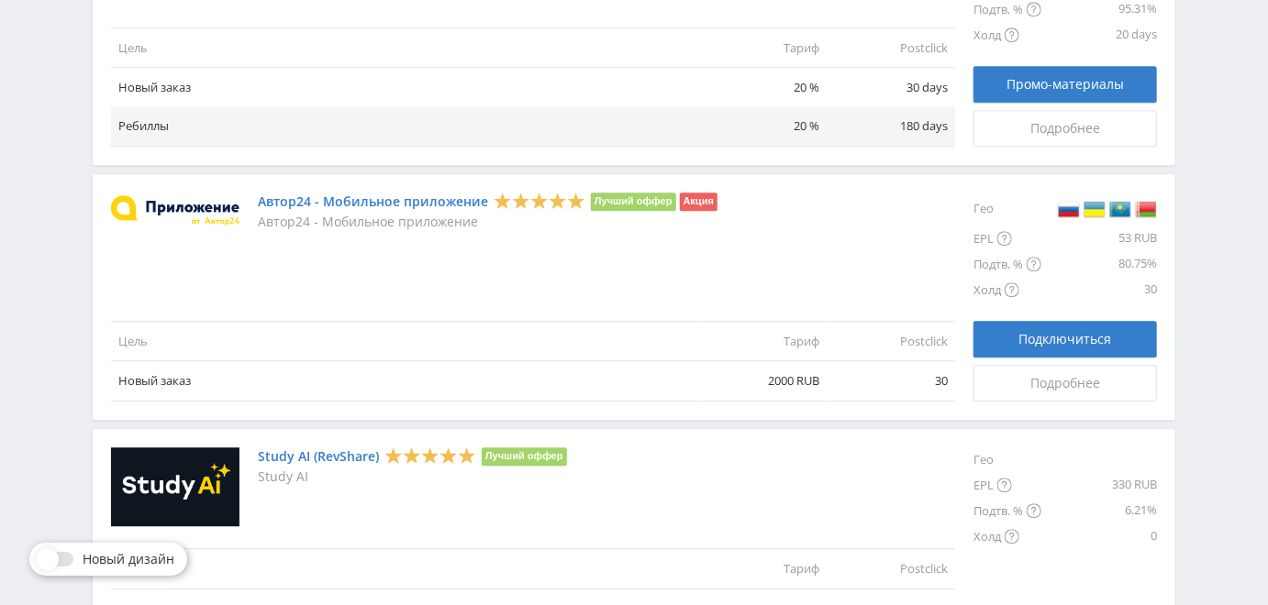
scroll to position [1839, 0]
